Goal: Information Seeking & Learning: Learn about a topic

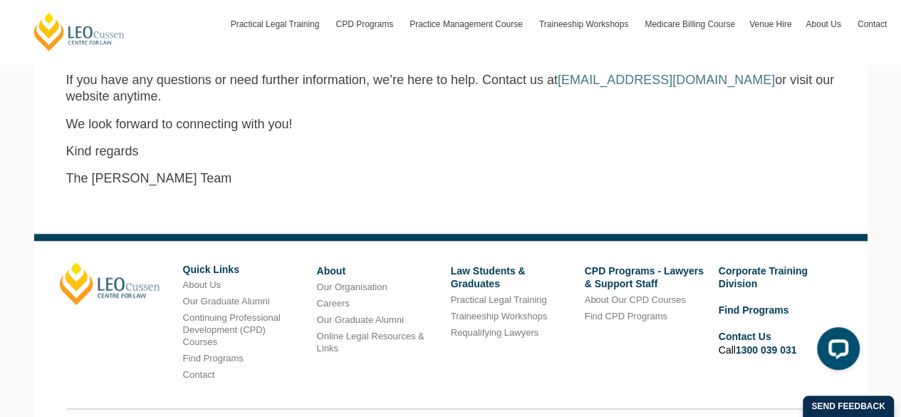
scroll to position [589, 0]
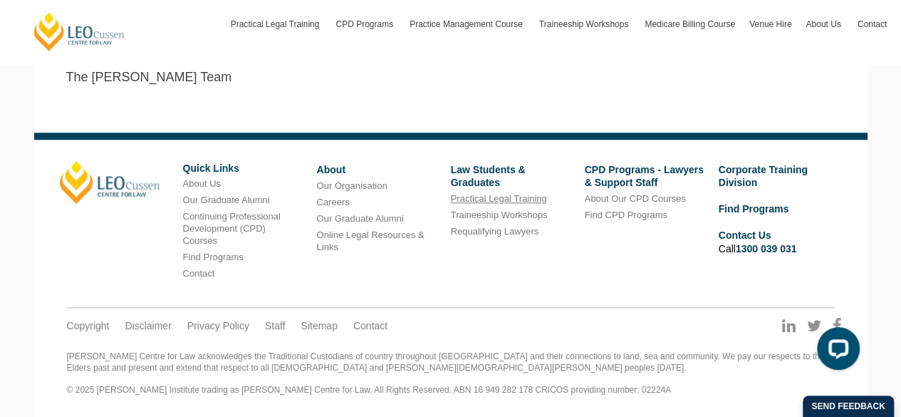
click at [517, 195] on link "Practical Legal Training" at bounding box center [499, 198] width 96 height 11
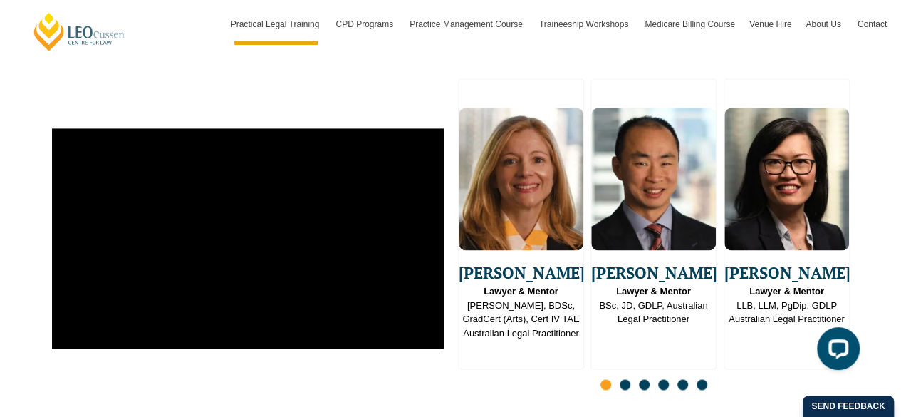
scroll to position [3657, 0]
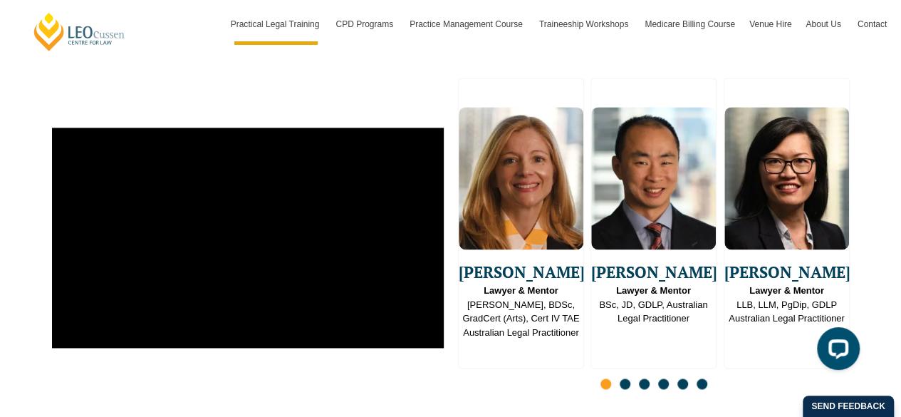
click at [623, 378] on span "Go to slide 2" at bounding box center [625, 383] width 11 height 11
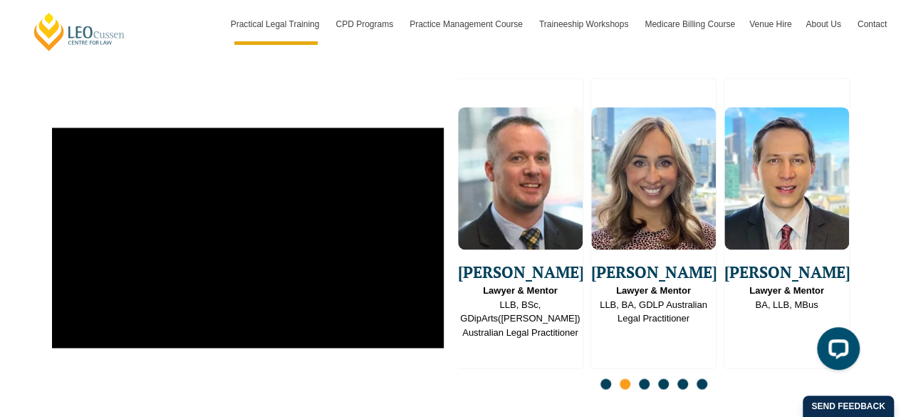
click at [642, 378] on span "Go to slide 3" at bounding box center [644, 383] width 11 height 11
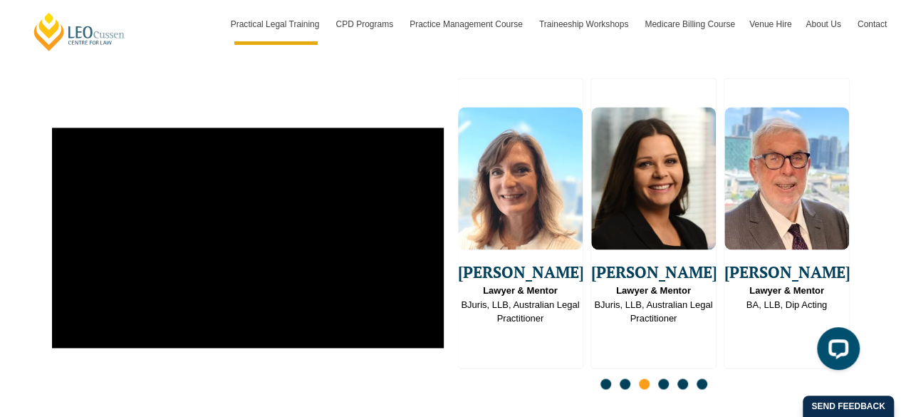
click at [664, 378] on span "Go to slide 4" at bounding box center [663, 383] width 11 height 11
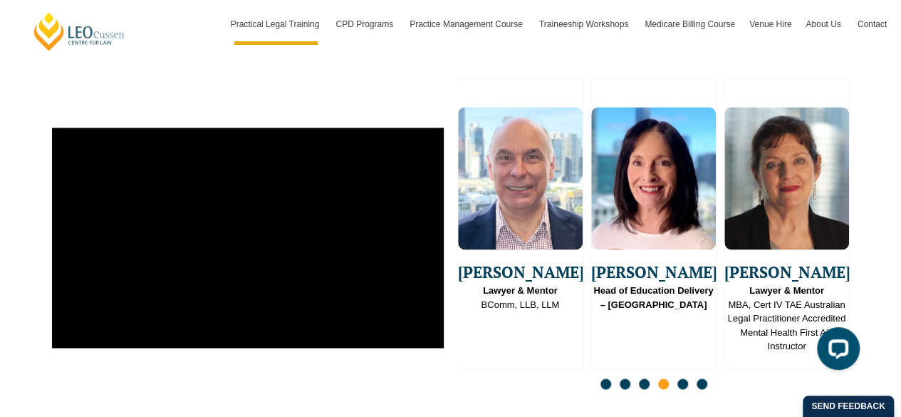
click at [681, 378] on span "Go to slide 5" at bounding box center [682, 383] width 11 height 11
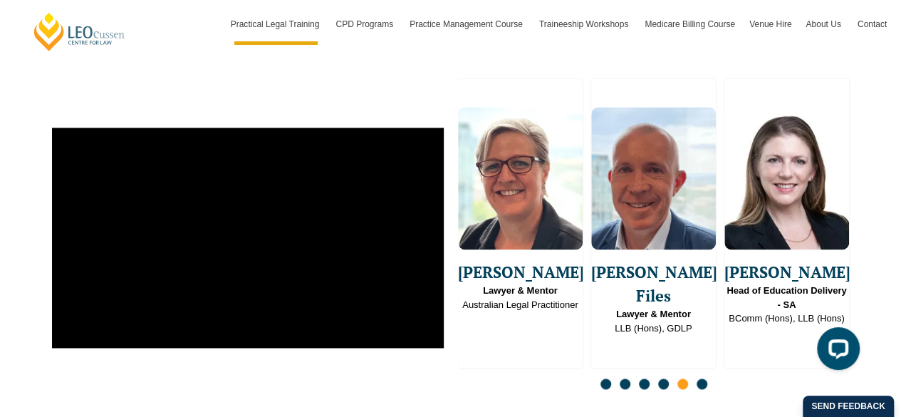
click at [703, 378] on span "Go to slide 6" at bounding box center [701, 383] width 11 height 11
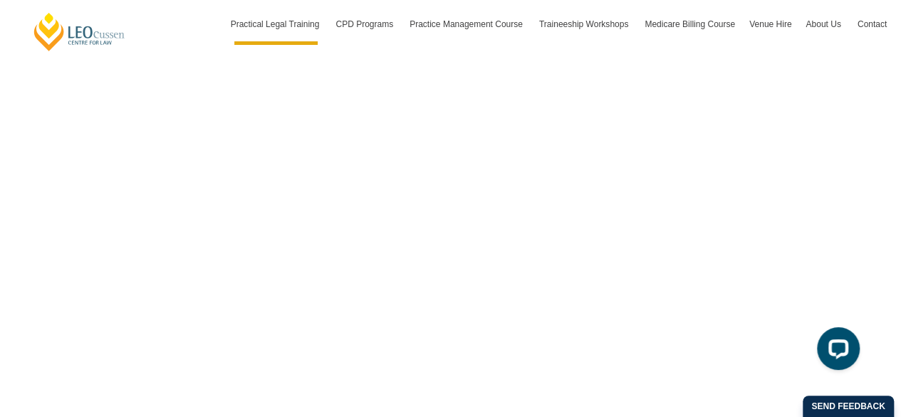
scroll to position [4273, 0]
